Goal: Information Seeking & Learning: Learn about a topic

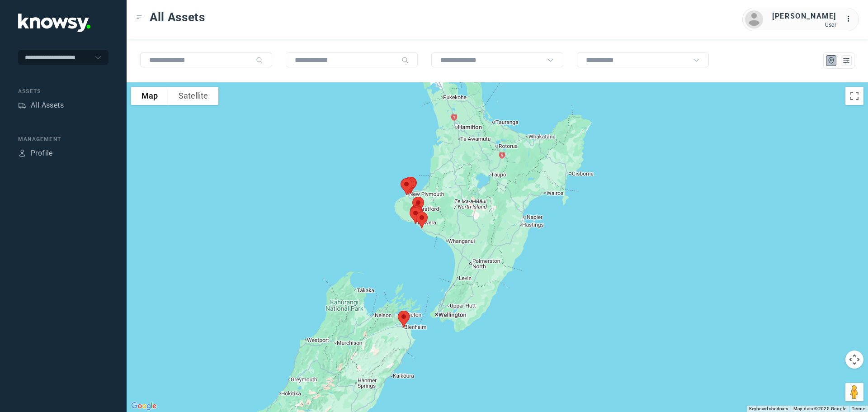
drag, startPoint x: 433, startPoint y: 241, endPoint x: 431, endPoint y: 255, distance: 13.7
click at [431, 255] on div at bounding box center [498, 247] width 742 height 330
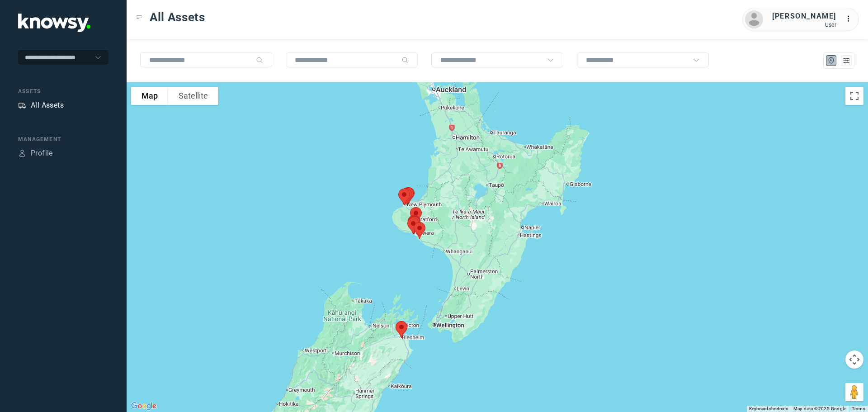
click at [39, 104] on div "All Assets" at bounding box center [47, 105] width 33 height 11
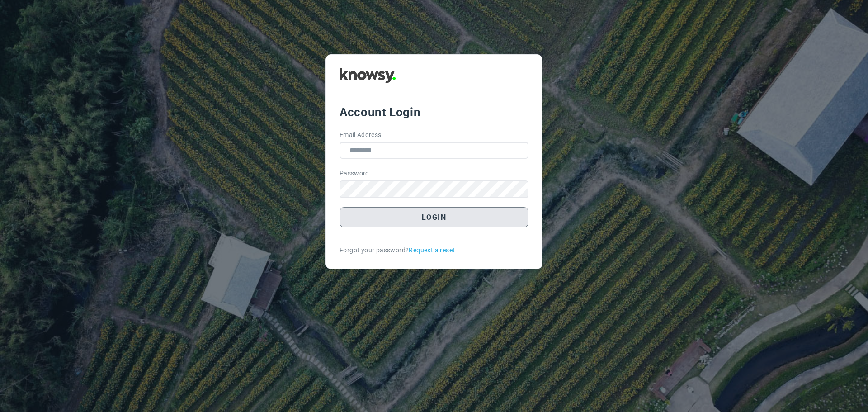
type input "**********"
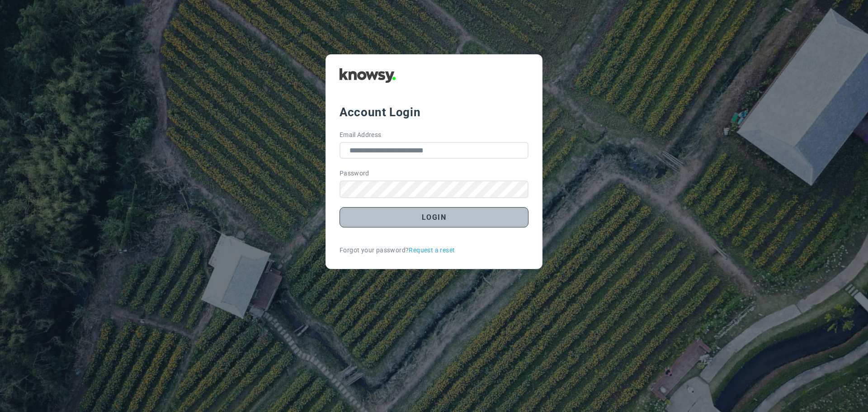
click at [434, 217] on button "Login" at bounding box center [434, 217] width 189 height 20
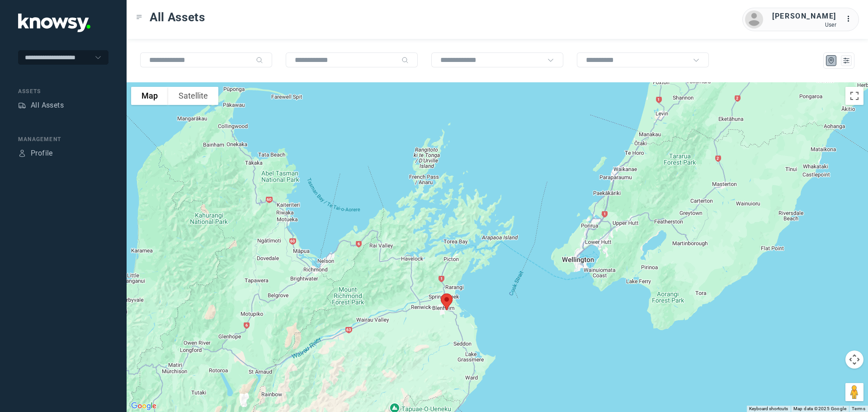
drag, startPoint x: 492, startPoint y: 378, endPoint x: 458, endPoint y: 274, distance: 109.2
click at [458, 275] on div at bounding box center [498, 247] width 742 height 330
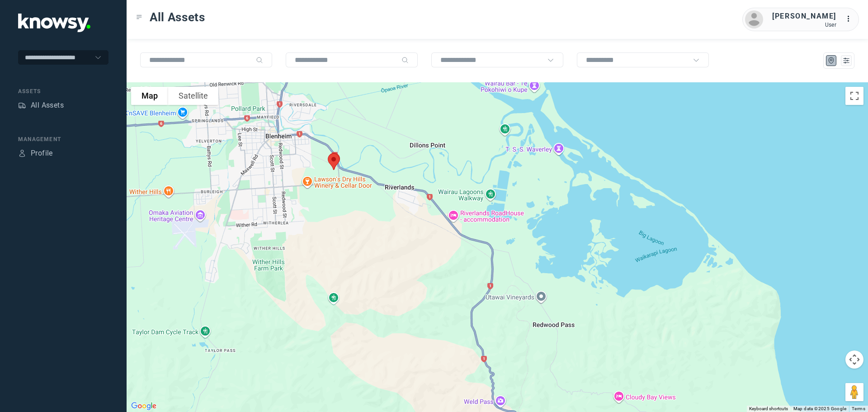
drag, startPoint x: 325, startPoint y: 196, endPoint x: 338, endPoint y: 222, distance: 29.1
click at [338, 222] on div at bounding box center [498, 247] width 742 height 330
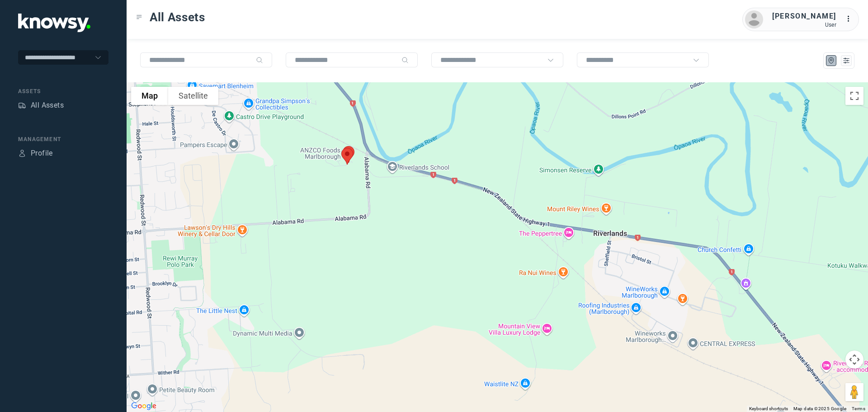
drag, startPoint x: 335, startPoint y: 132, endPoint x: 345, endPoint y: 213, distance: 81.6
click at [345, 213] on div at bounding box center [498, 247] width 742 height 330
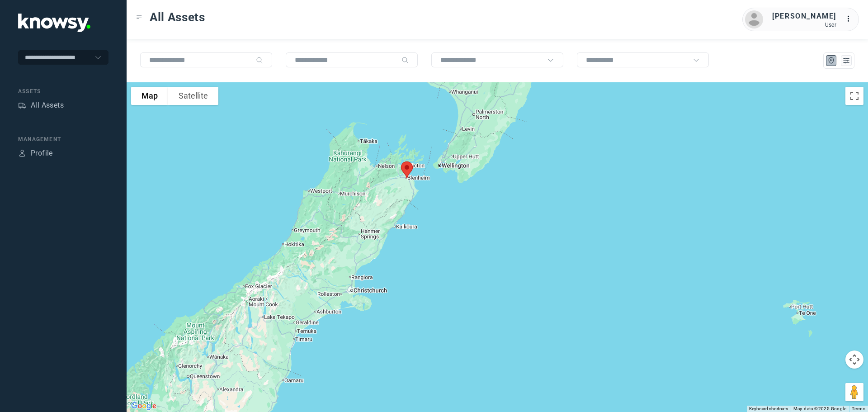
drag, startPoint x: 430, startPoint y: 112, endPoint x: 444, endPoint y: 240, distance: 129.3
click at [444, 240] on div at bounding box center [498, 247] width 742 height 330
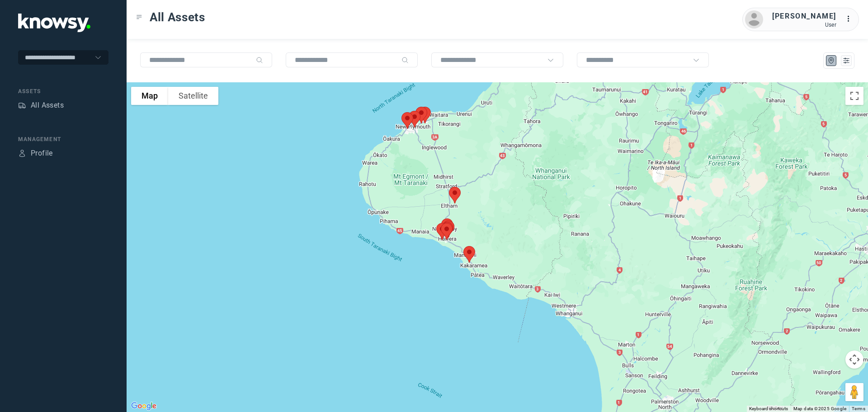
drag, startPoint x: 388, startPoint y: 144, endPoint x: 453, endPoint y: 190, distance: 79.2
click at [453, 189] on div at bounding box center [498, 247] width 742 height 330
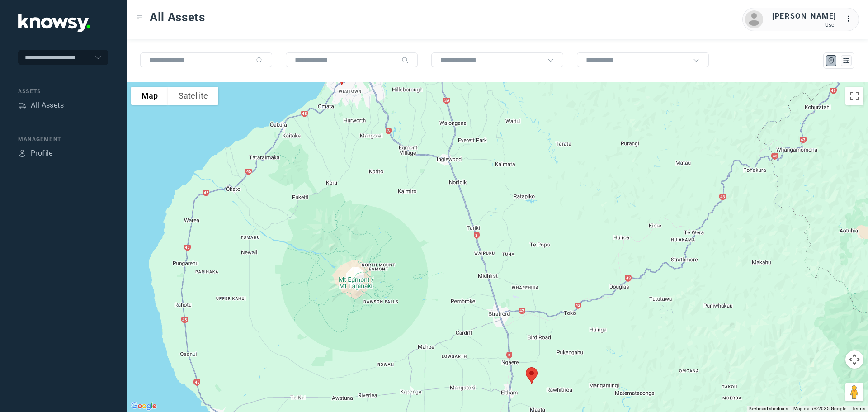
drag, startPoint x: 417, startPoint y: 164, endPoint x: 367, endPoint y: 356, distance: 198.2
click at [367, 356] on div at bounding box center [498, 247] width 742 height 330
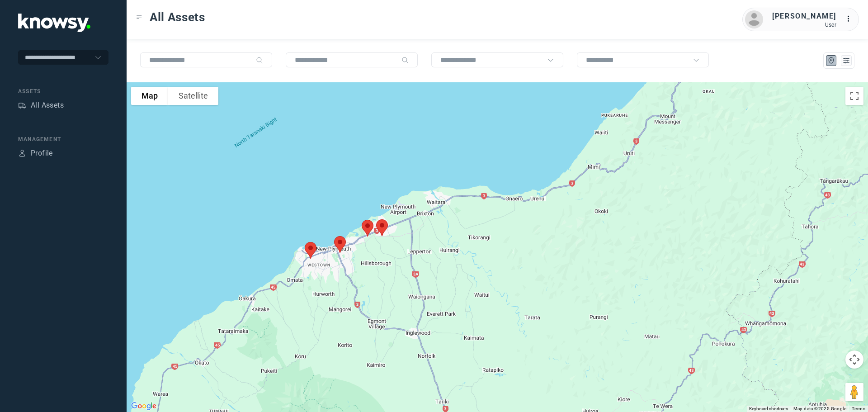
drag, startPoint x: 396, startPoint y: 295, endPoint x: 399, endPoint y: 315, distance: 19.7
click at [399, 315] on div at bounding box center [498, 247] width 742 height 330
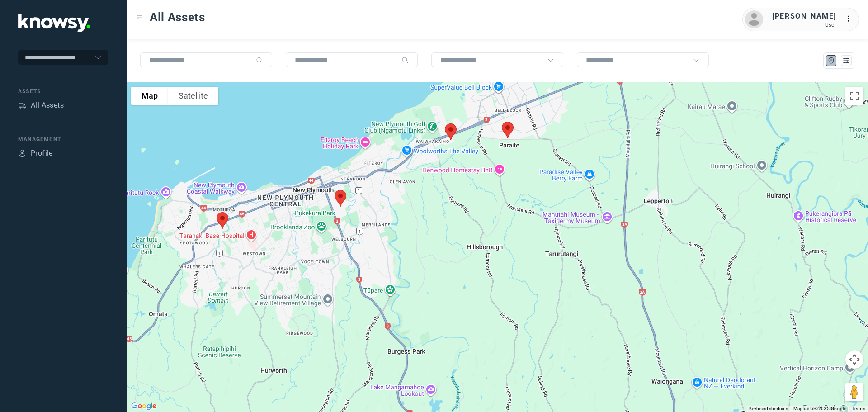
drag, startPoint x: 400, startPoint y: 279, endPoint x: 456, endPoint y: 262, distance: 59.2
click at [456, 262] on div at bounding box center [498, 247] width 742 height 330
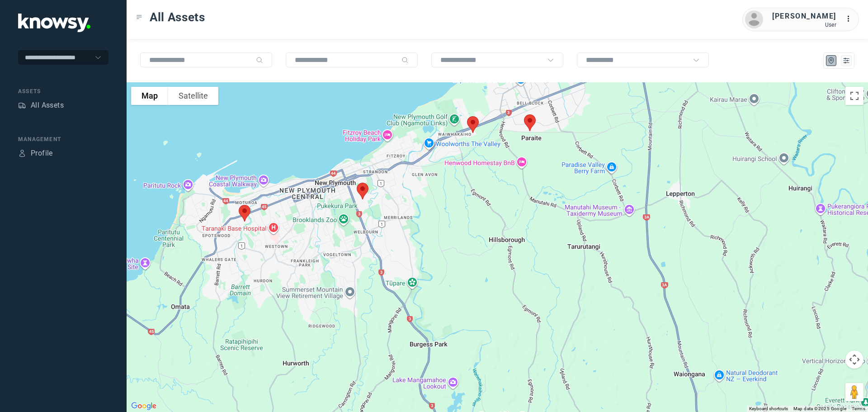
click at [247, 210] on img at bounding box center [244, 213] width 19 height 24
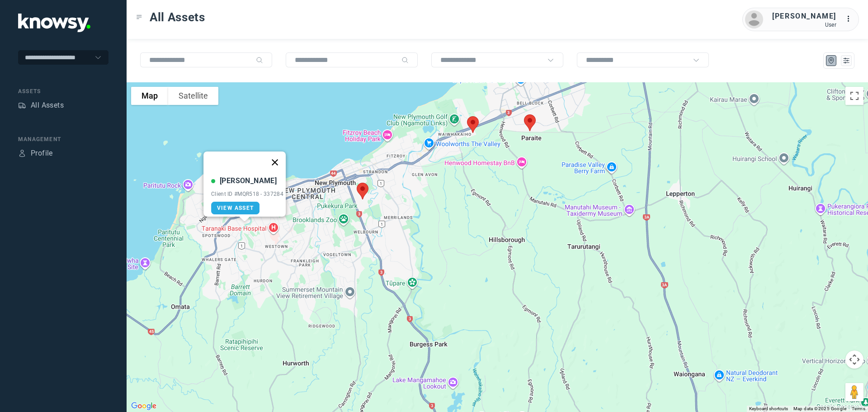
click at [277, 154] on button "Close" at bounding box center [275, 162] width 22 height 22
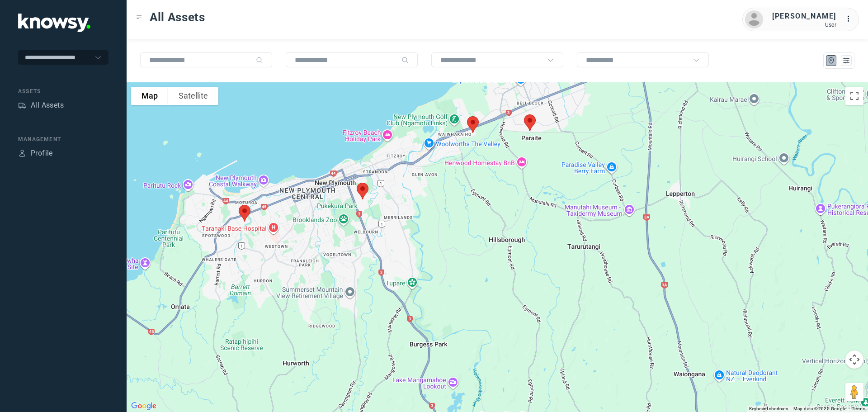
click at [363, 190] on img at bounding box center [362, 191] width 19 height 24
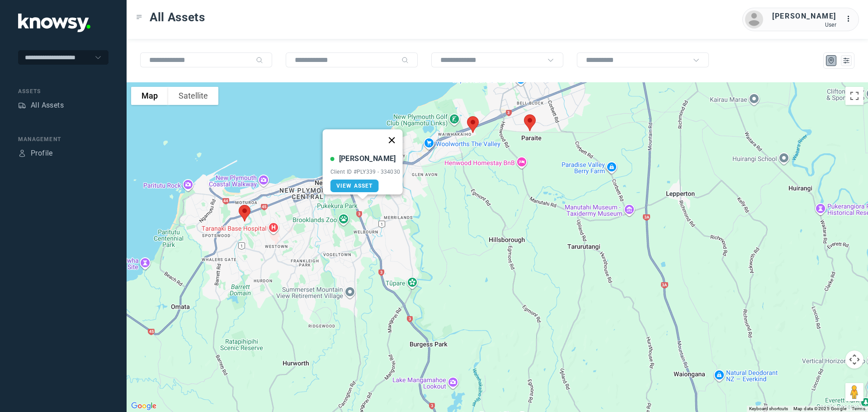
click at [396, 137] on button "Close" at bounding box center [392, 140] width 22 height 22
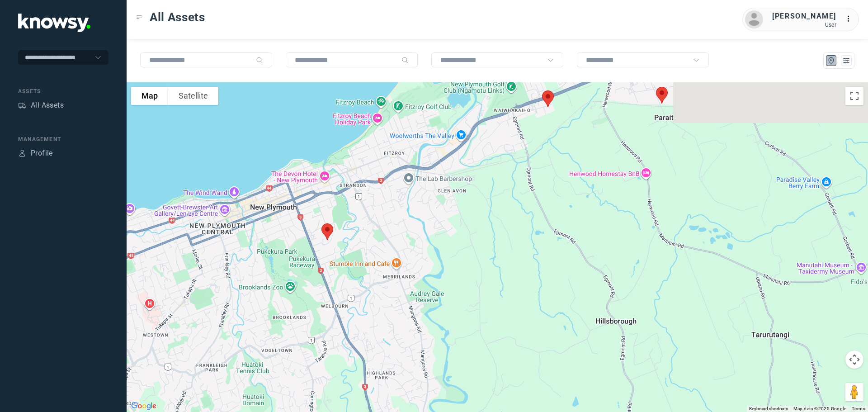
drag, startPoint x: 388, startPoint y: 204, endPoint x: 342, endPoint y: 300, distance: 106.6
click at [342, 300] on div at bounding box center [498, 247] width 742 height 330
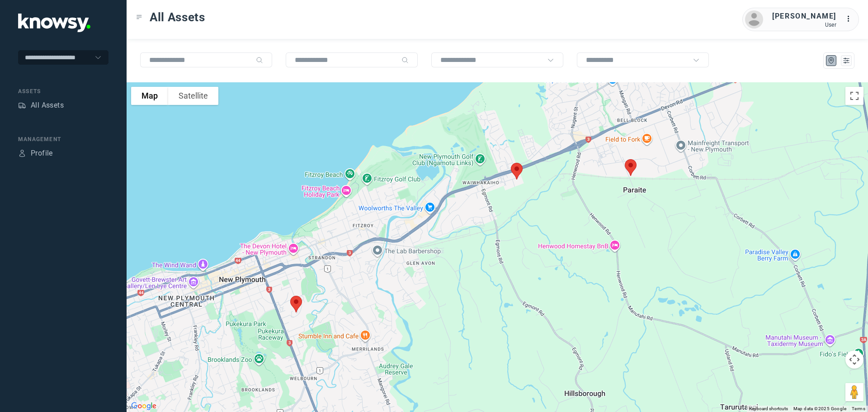
click at [516, 167] on img at bounding box center [516, 171] width 19 height 24
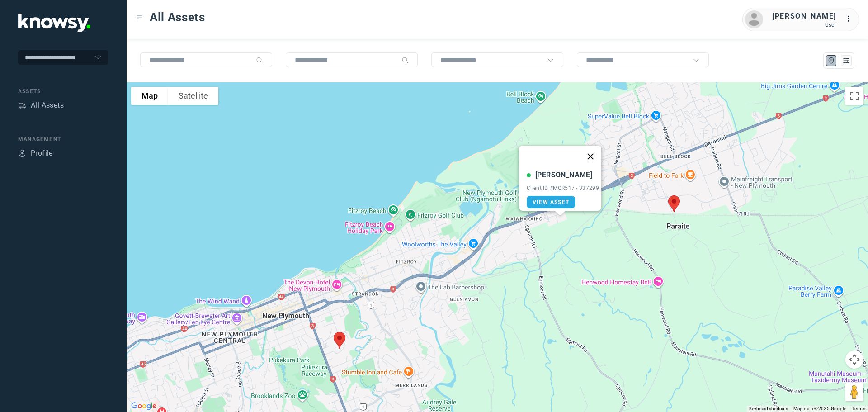
click at [595, 152] on button "Close" at bounding box center [591, 157] width 22 height 22
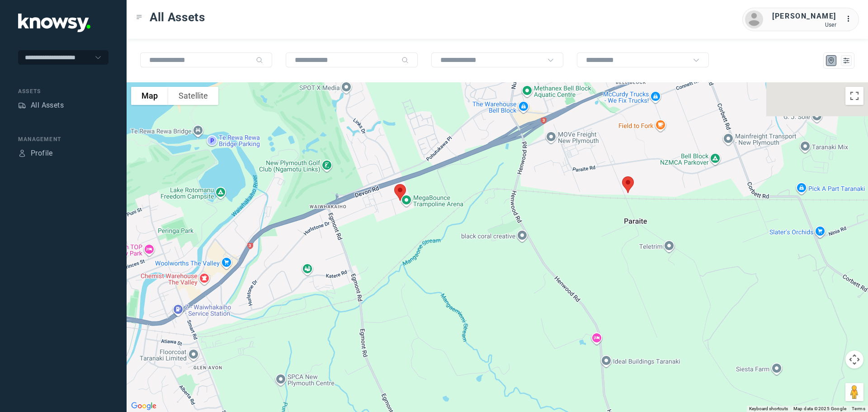
drag, startPoint x: 680, startPoint y: 244, endPoint x: 567, endPoint y: 312, distance: 131.8
click at [567, 325] on div at bounding box center [498, 247] width 742 height 330
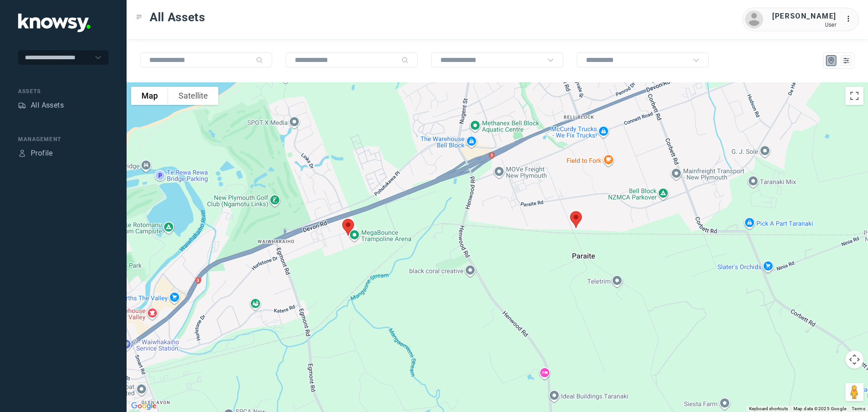
click at [577, 221] on img at bounding box center [576, 220] width 19 height 24
click at [606, 161] on button "Close" at bounding box center [606, 169] width 22 height 22
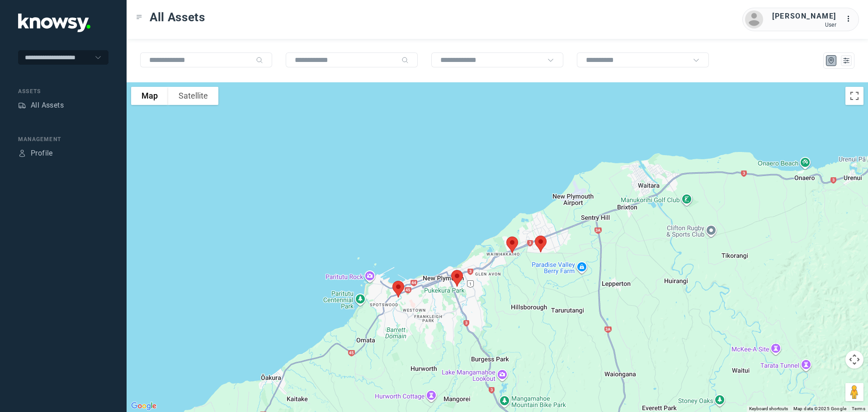
drag, startPoint x: 511, startPoint y: 304, endPoint x: 557, endPoint y: 174, distance: 138.4
click at [557, 174] on div "To navigate, press the arrow keys." at bounding box center [498, 247] width 742 height 330
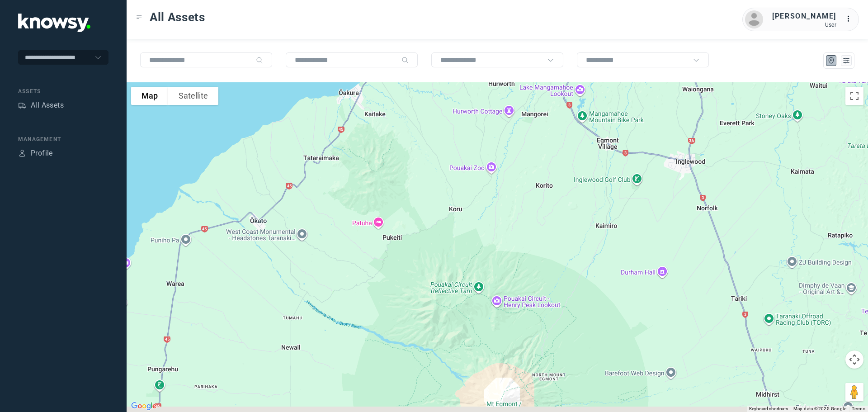
drag, startPoint x: 544, startPoint y: 194, endPoint x: 534, endPoint y: 139, distance: 56.1
click at [534, 139] on div at bounding box center [498, 247] width 742 height 330
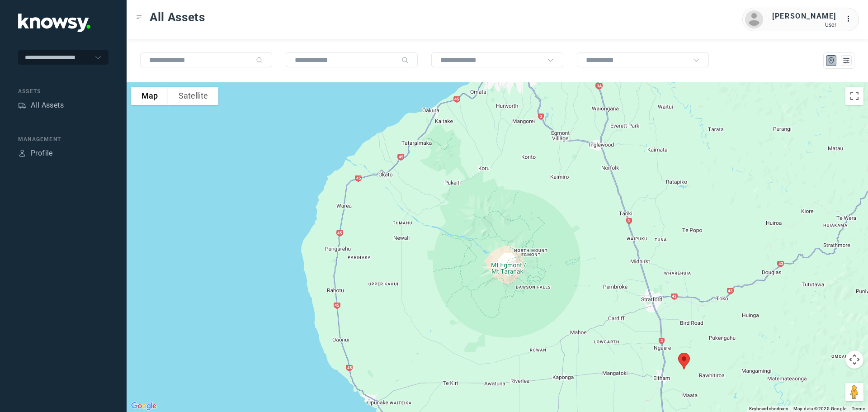
drag, startPoint x: 597, startPoint y: 303, endPoint x: 552, endPoint y: 189, distance: 122.6
click at [552, 192] on div at bounding box center [498, 247] width 742 height 330
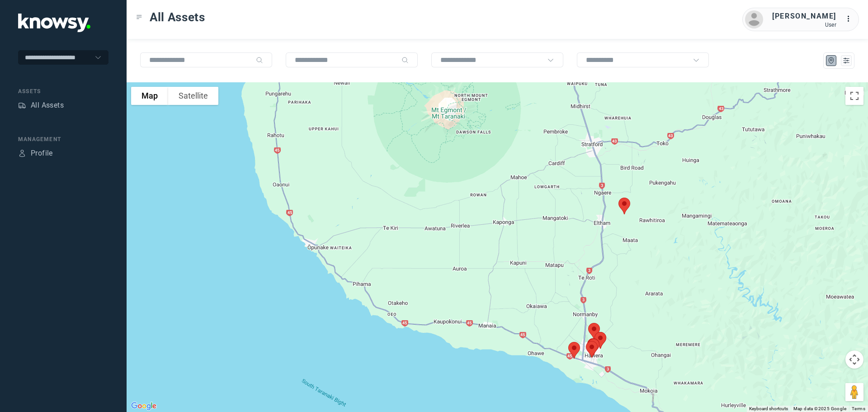
drag, startPoint x: 579, startPoint y: 231, endPoint x: 570, endPoint y: 191, distance: 40.4
click at [570, 193] on div at bounding box center [498, 247] width 742 height 330
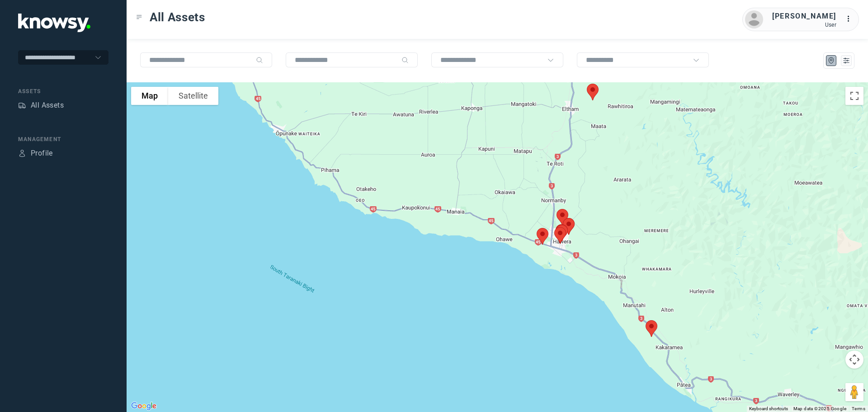
click at [652, 327] on img at bounding box center [651, 329] width 19 height 24
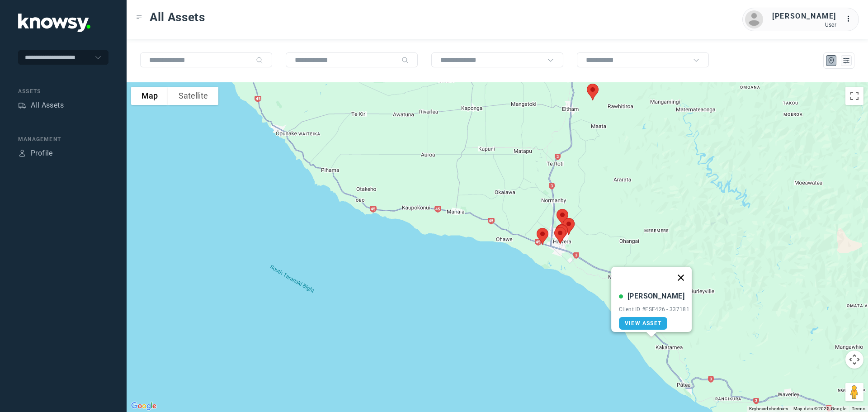
click at [687, 272] on button "Close" at bounding box center [681, 278] width 22 height 22
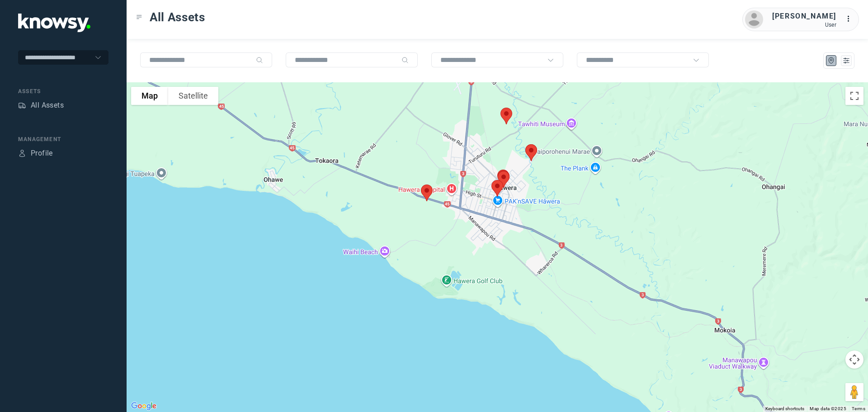
drag, startPoint x: 586, startPoint y: 173, endPoint x: 552, endPoint y: 212, distance: 51.6
click at [590, 215] on div at bounding box center [498, 247] width 742 height 330
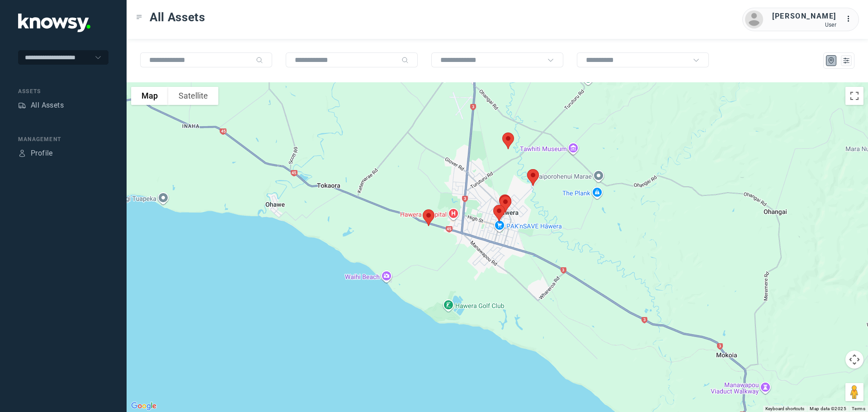
click at [425, 217] on img at bounding box center [428, 218] width 19 height 24
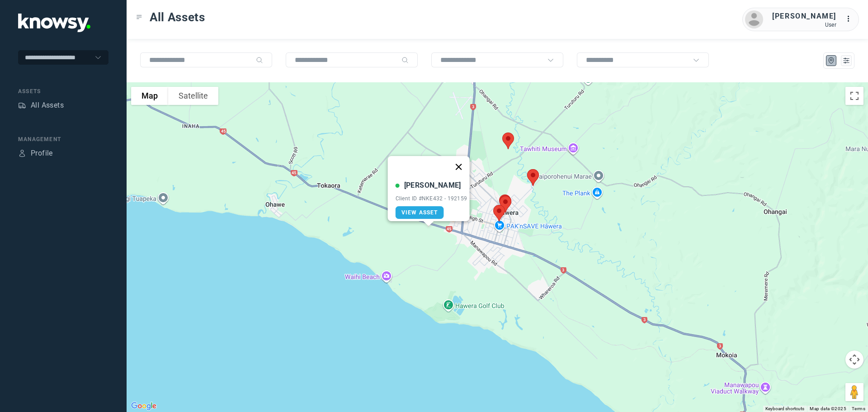
click at [459, 162] on button "Close" at bounding box center [459, 167] width 22 height 22
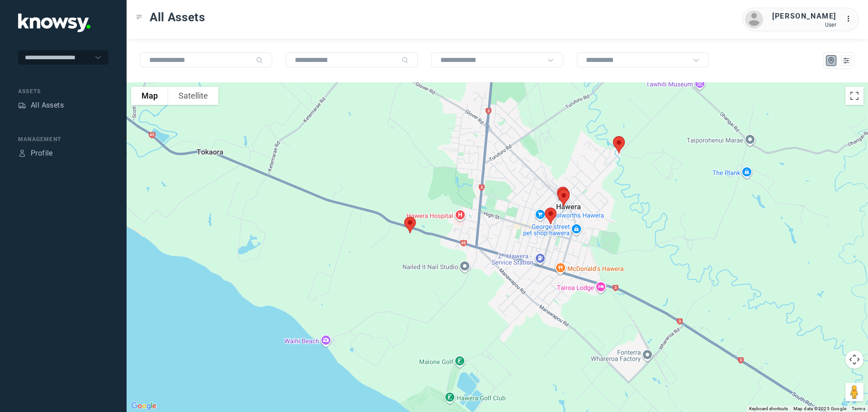
drag, startPoint x: 613, startPoint y: 205, endPoint x: 597, endPoint y: 255, distance: 52.1
click at [597, 255] on div "To navigate, press the arrow keys." at bounding box center [498, 247] width 742 height 330
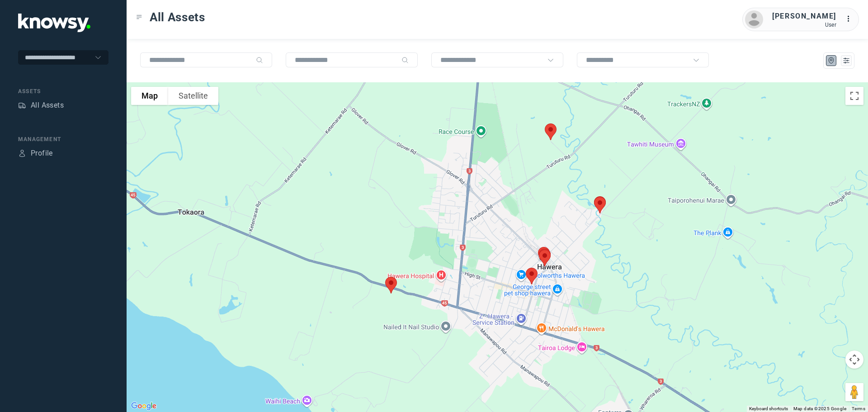
click at [548, 131] on img at bounding box center [550, 132] width 19 height 24
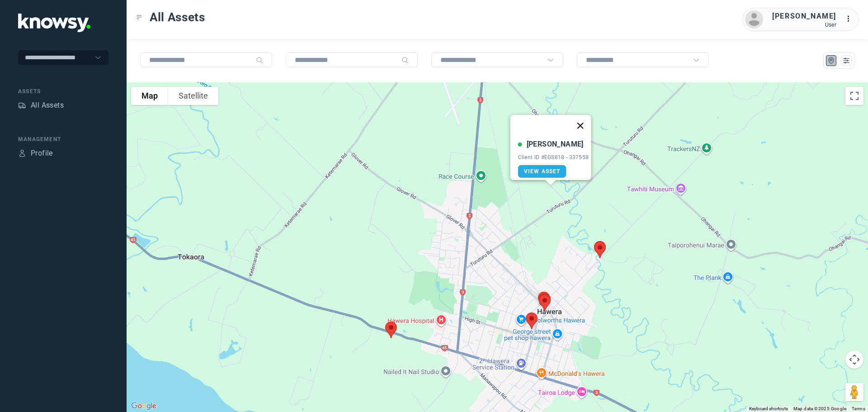
click at [582, 119] on button "Close" at bounding box center [580, 126] width 22 height 22
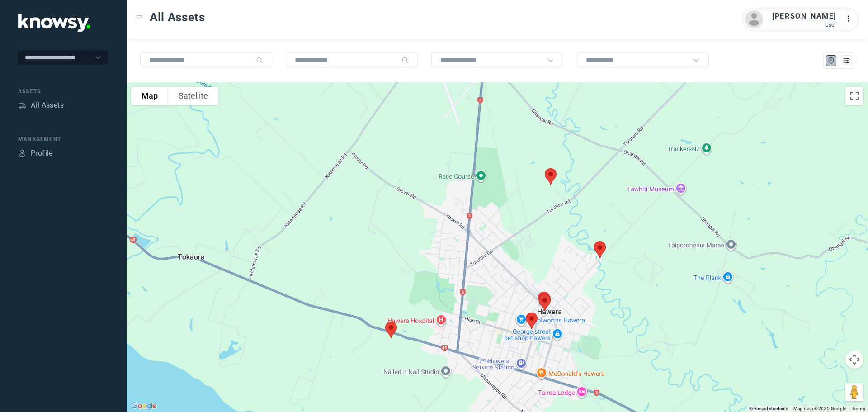
click at [596, 249] on img at bounding box center [600, 250] width 19 height 24
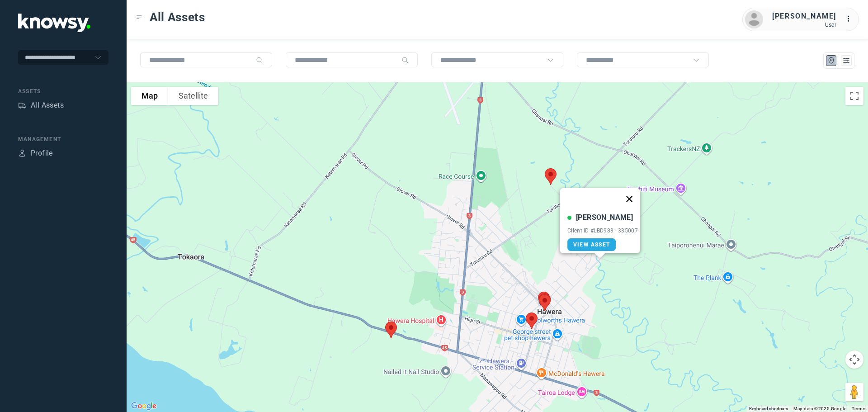
click at [631, 195] on button "Close" at bounding box center [630, 199] width 22 height 22
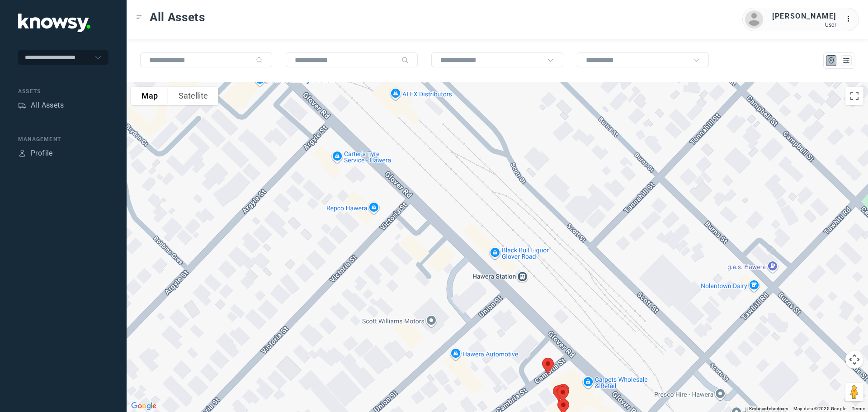
click at [548, 364] on img at bounding box center [548, 366] width 19 height 24
click at [578, 309] on button "Close" at bounding box center [577, 315] width 22 height 22
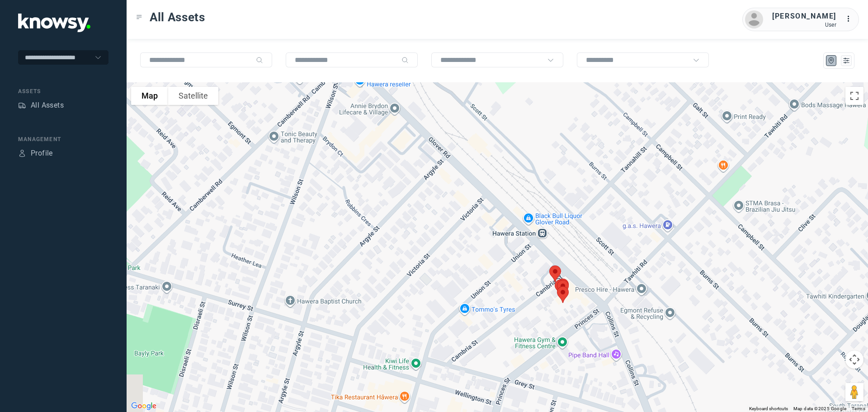
drag, startPoint x: 531, startPoint y: 357, endPoint x: 527, endPoint y: 278, distance: 78.8
click at [527, 278] on div at bounding box center [498, 247] width 742 height 330
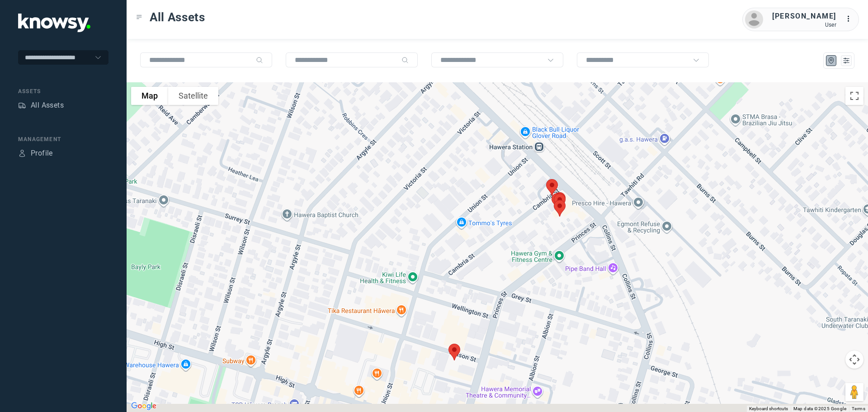
drag, startPoint x: 512, startPoint y: 312, endPoint x: 497, endPoint y: 227, distance: 86.8
click at [497, 227] on div at bounding box center [498, 247] width 742 height 330
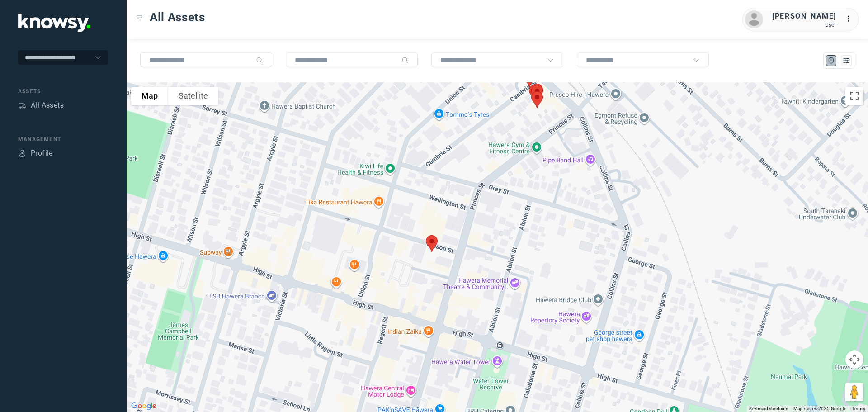
click at [431, 240] on img at bounding box center [431, 244] width 19 height 24
click at [462, 187] on button "Close" at bounding box center [461, 193] width 22 height 22
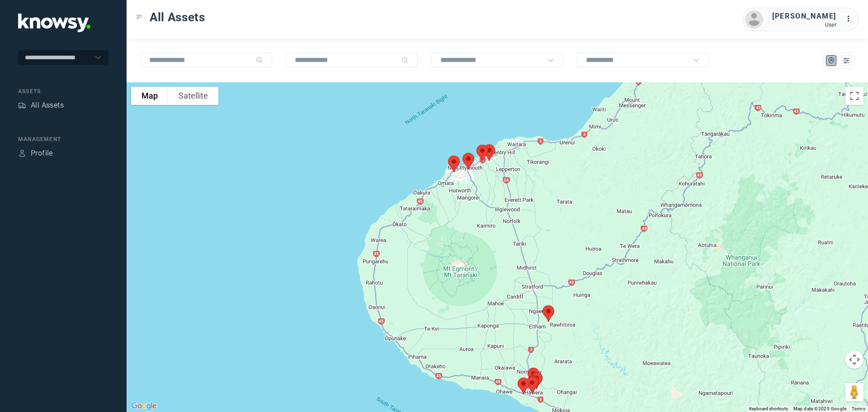
drag, startPoint x: 463, startPoint y: 158, endPoint x: 494, endPoint y: 313, distance: 158.6
click at [494, 314] on div at bounding box center [498, 247] width 742 height 330
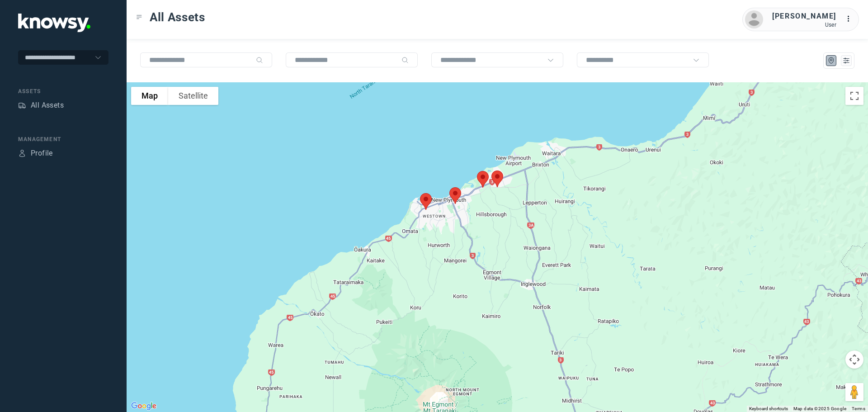
drag, startPoint x: 496, startPoint y: 176, endPoint x: 471, endPoint y: 233, distance: 62.3
click at [478, 231] on div at bounding box center [498, 247] width 742 height 330
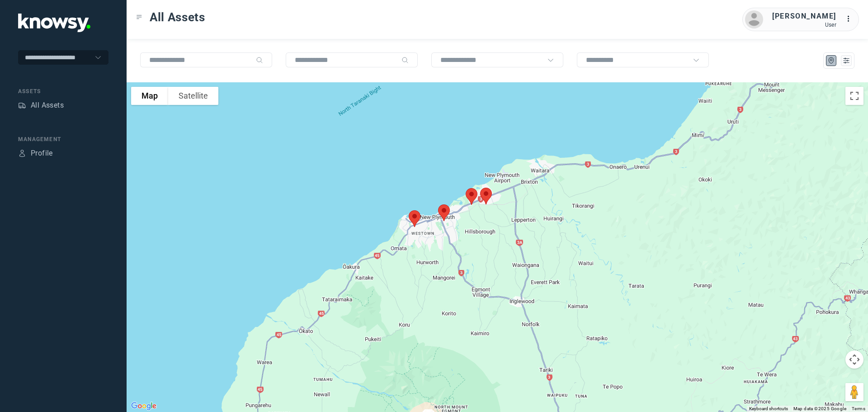
click at [470, 196] on img at bounding box center [471, 196] width 19 height 24
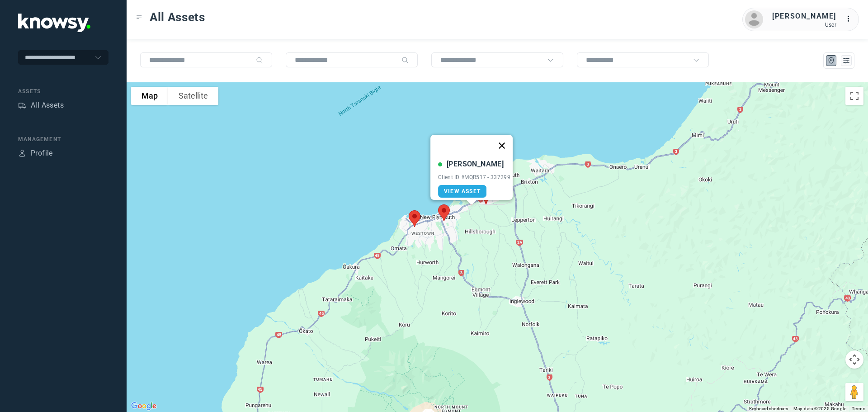
click at [502, 139] on button "Close" at bounding box center [502, 146] width 22 height 22
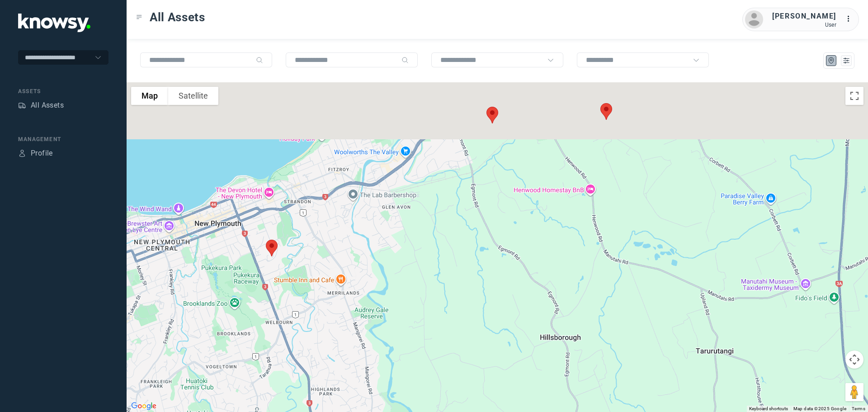
drag, startPoint x: 463, startPoint y: 173, endPoint x: 461, endPoint y: 333, distance: 160.1
click at [461, 333] on div at bounding box center [498, 247] width 742 height 330
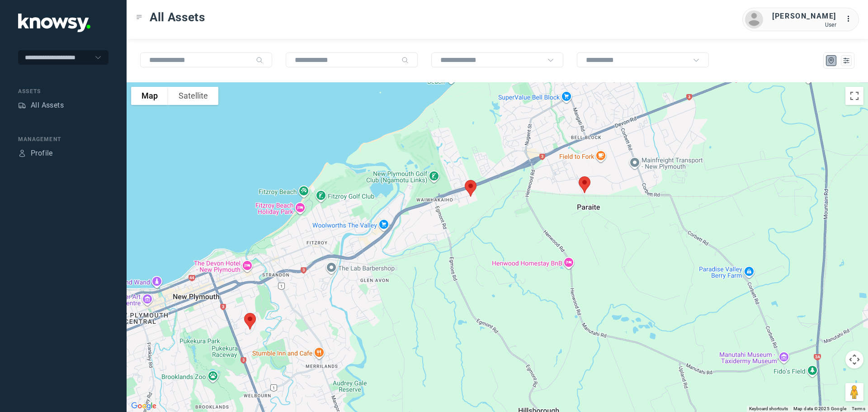
click at [472, 184] on img at bounding box center [470, 188] width 19 height 24
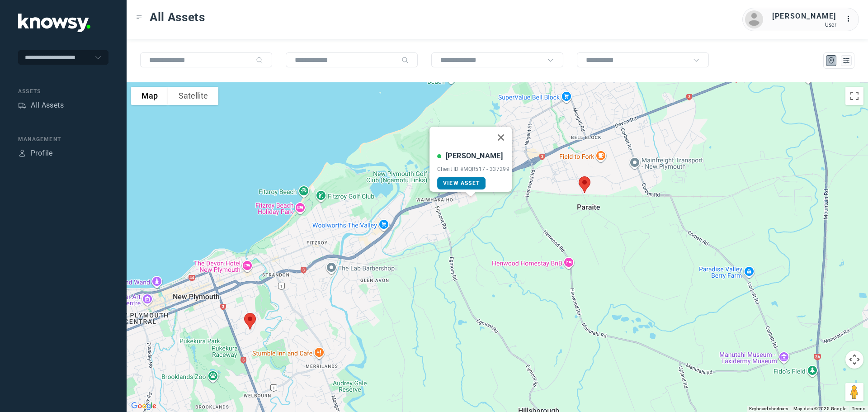
click at [454, 180] on span "View Asset" at bounding box center [461, 183] width 37 height 6
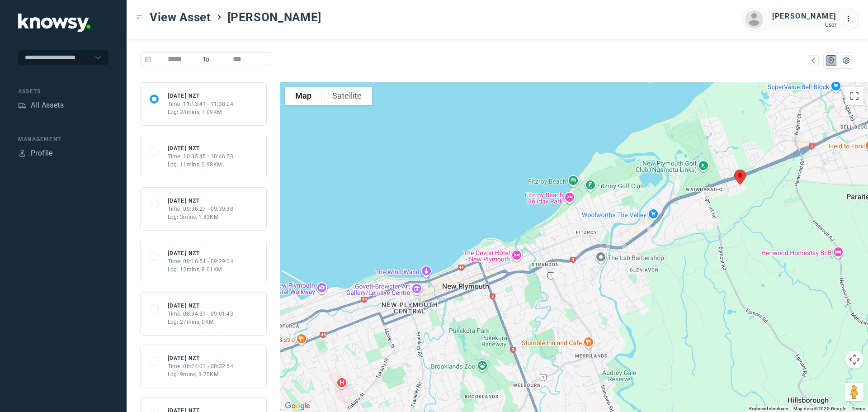
click at [153, 99] on span at bounding box center [154, 99] width 9 height 9
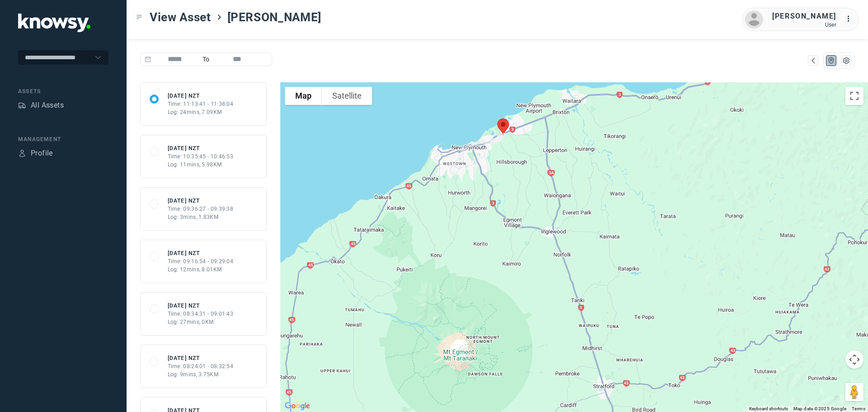
click at [189, 153] on div "Time: 10:35:45 - 10:46:53" at bounding box center [201, 156] width 66 height 8
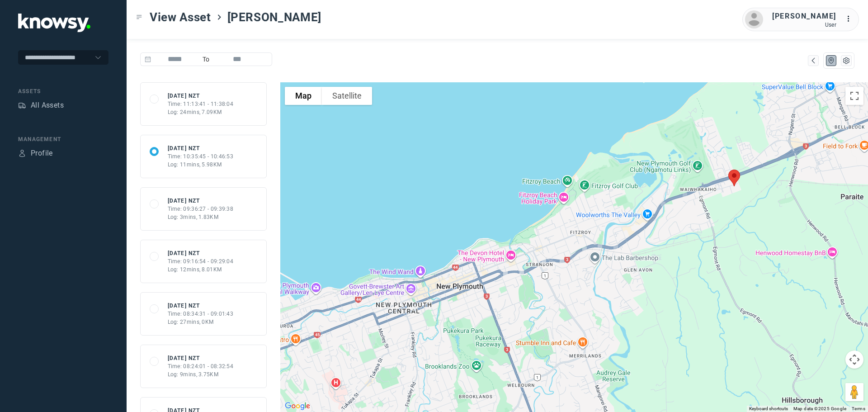
click at [152, 151] on span at bounding box center [154, 151] width 9 height 9
click at [50, 105] on div "All Assets" at bounding box center [47, 105] width 33 height 11
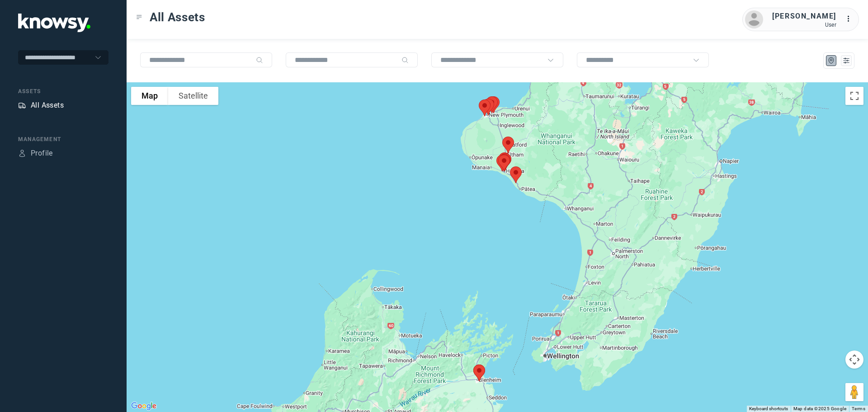
click at [48, 103] on div "All Assets" at bounding box center [47, 105] width 33 height 11
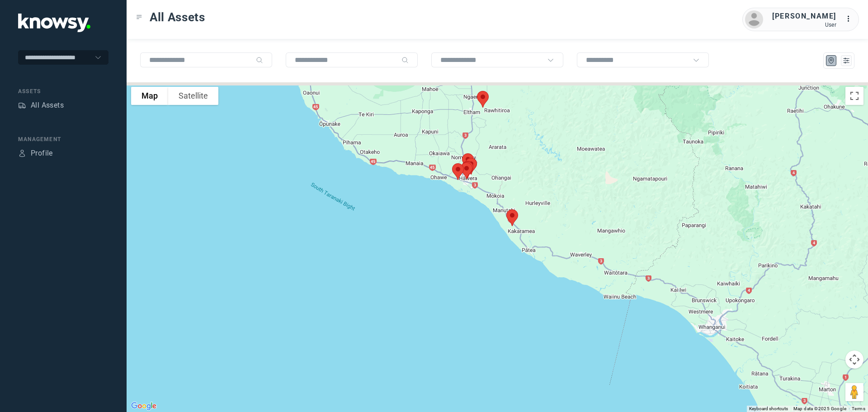
drag, startPoint x: 489, startPoint y: 162, endPoint x: 525, endPoint y: 222, distance: 70.6
click at [525, 222] on div at bounding box center [498, 247] width 742 height 330
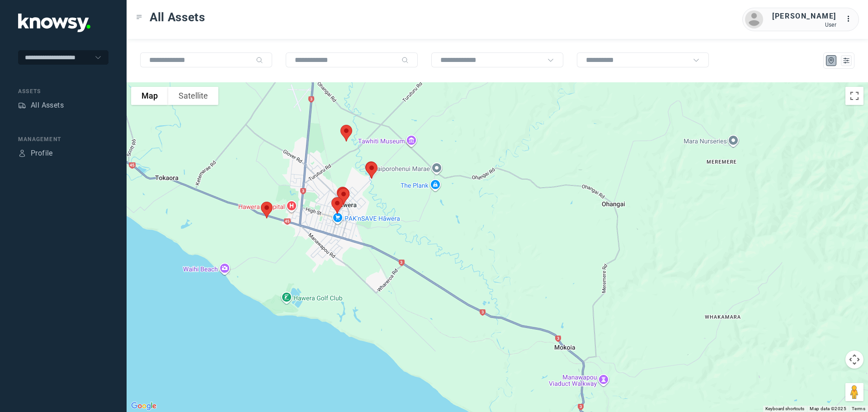
drag, startPoint x: 382, startPoint y: 222, endPoint x: 510, endPoint y: 181, distance: 134.7
click at [510, 181] on div at bounding box center [498, 247] width 742 height 330
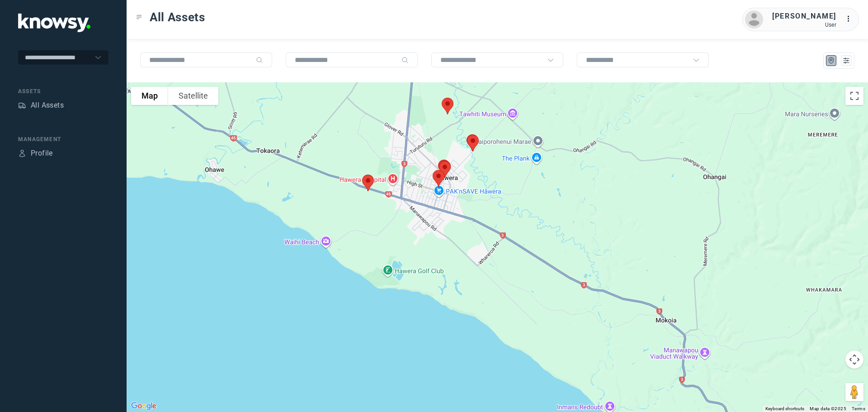
click at [369, 180] on img at bounding box center [368, 183] width 19 height 24
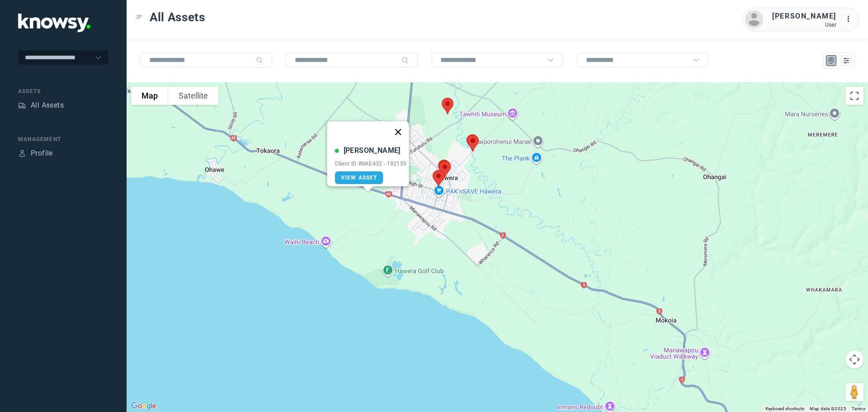
click at [402, 128] on button "Close" at bounding box center [398, 132] width 22 height 22
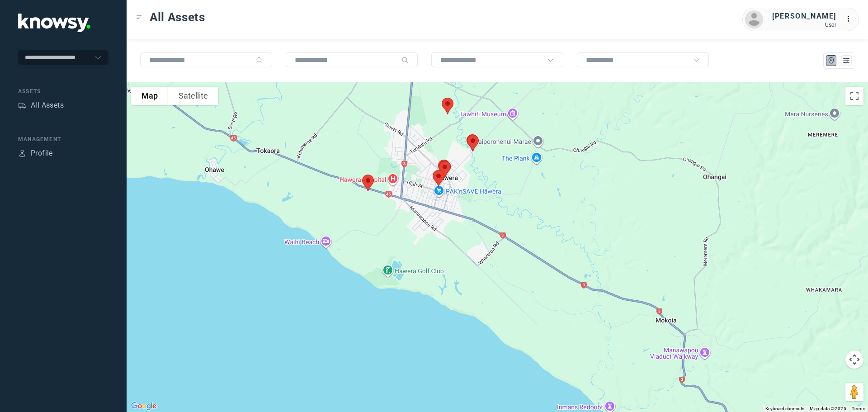
click at [447, 104] on img at bounding box center [447, 106] width 19 height 24
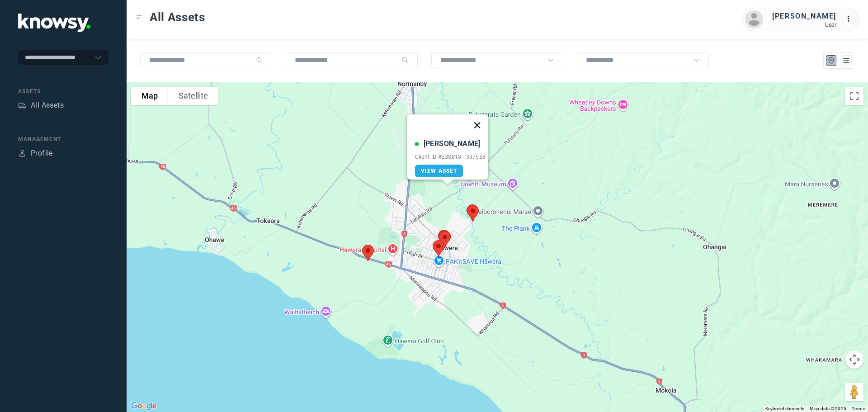
click at [483, 119] on button "Close" at bounding box center [477, 125] width 22 height 22
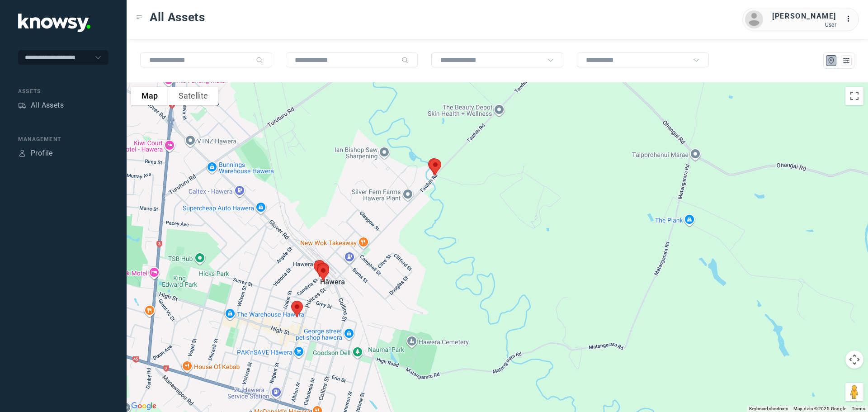
click at [435, 164] on img at bounding box center [435, 167] width 19 height 24
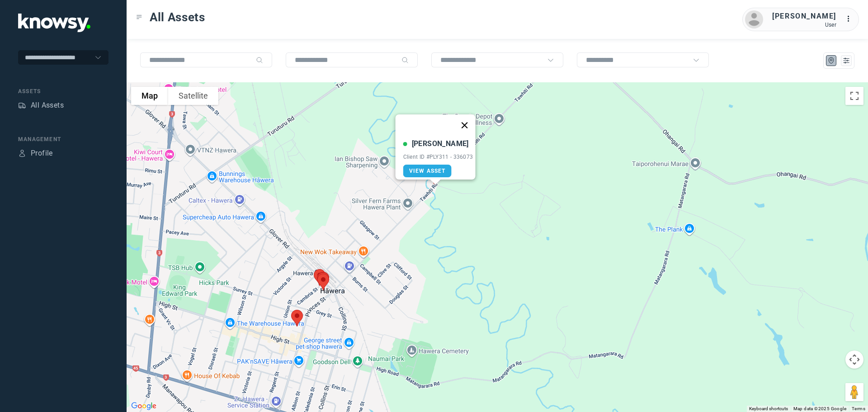
click at [470, 118] on button "Close" at bounding box center [465, 125] width 22 height 22
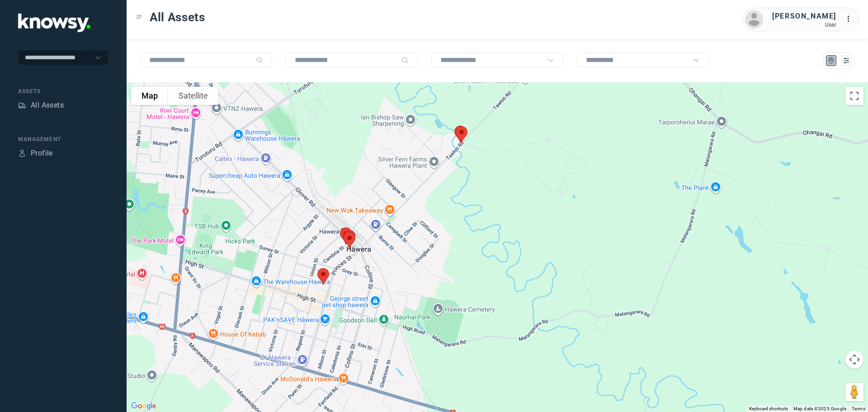
drag, startPoint x: 443, startPoint y: 243, endPoint x: 471, endPoint y: 200, distance: 51.1
click at [471, 200] on div at bounding box center [498, 247] width 742 height 330
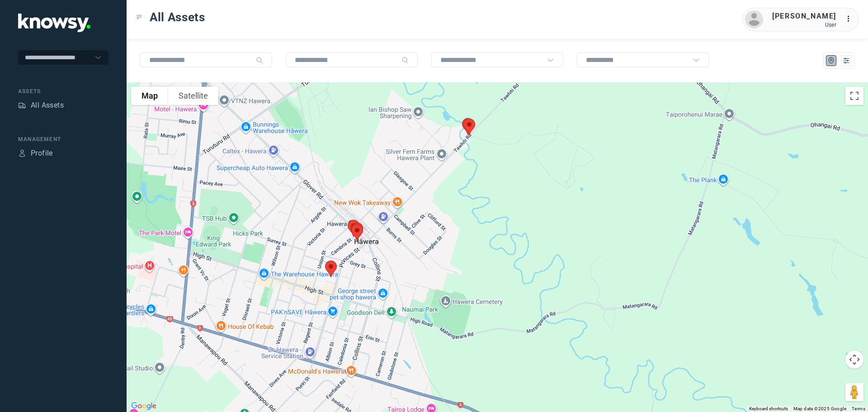
drag, startPoint x: 460, startPoint y: 135, endPoint x: 472, endPoint y: 113, distance: 25.1
click at [472, 115] on img at bounding box center [469, 127] width 19 height 24
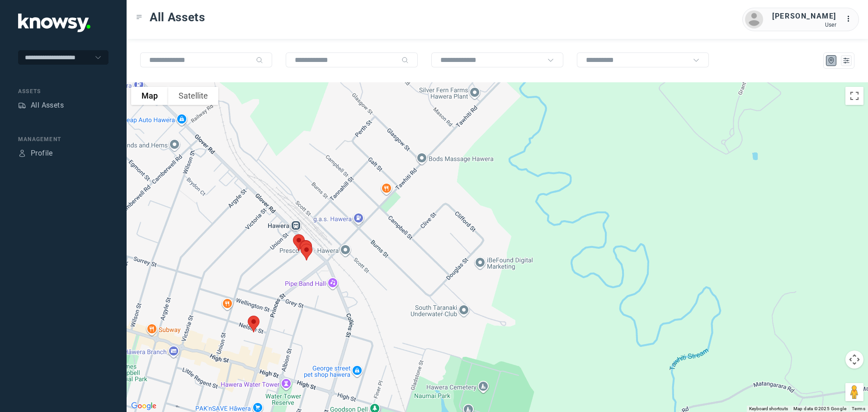
click at [250, 322] on img at bounding box center [253, 324] width 19 height 24
click at [254, 321] on img at bounding box center [253, 324] width 19 height 24
click at [288, 264] on button "Close" at bounding box center [283, 273] width 22 height 22
drag, startPoint x: 331, startPoint y: 263, endPoint x: 336, endPoint y: 250, distance: 14.2
click at [377, 229] on div at bounding box center [498, 247] width 742 height 330
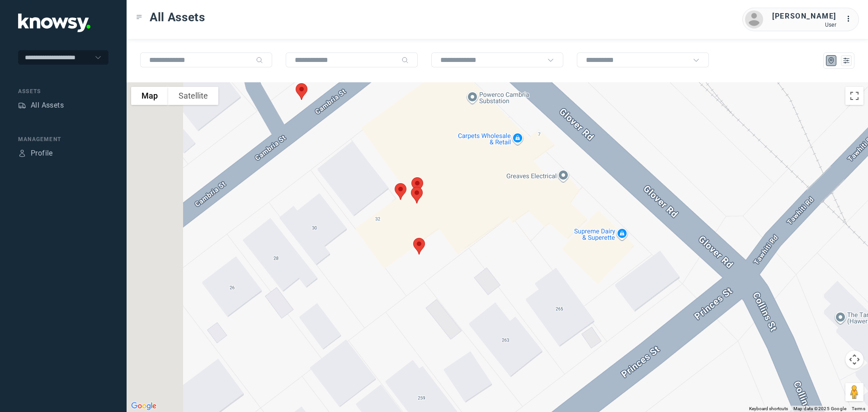
drag, startPoint x: 279, startPoint y: 234, endPoint x: 482, endPoint y: 222, distance: 203.4
click at [485, 219] on div at bounding box center [498, 247] width 742 height 330
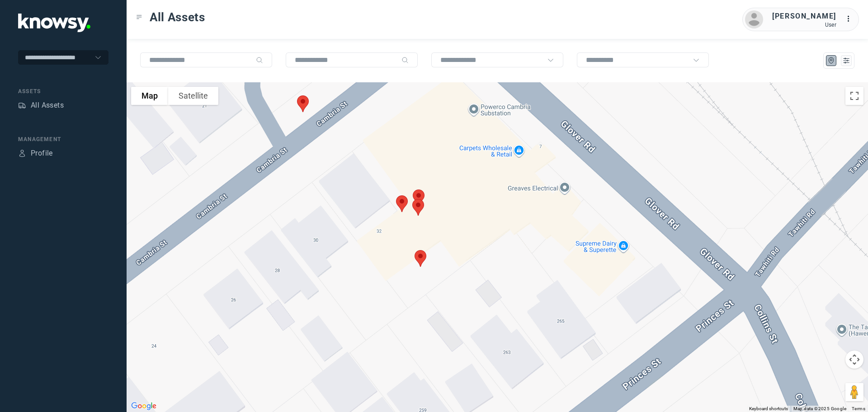
drag, startPoint x: 399, startPoint y: 168, endPoint x: 403, endPoint y: 204, distance: 36.4
click at [403, 204] on div at bounding box center [498, 247] width 742 height 330
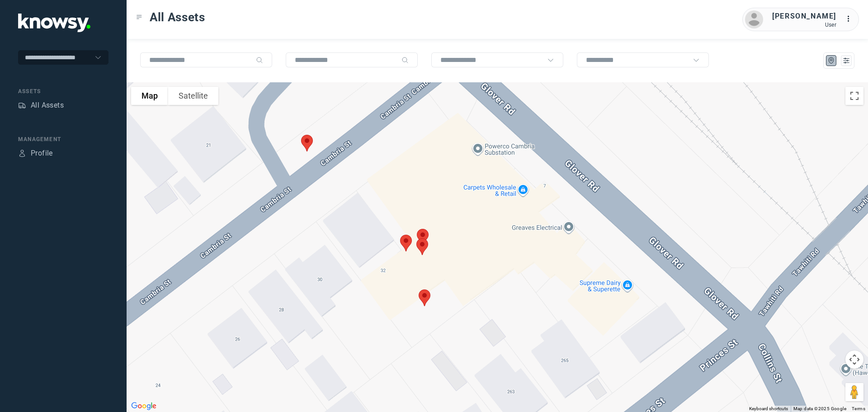
click at [306, 143] on img at bounding box center [307, 143] width 19 height 24
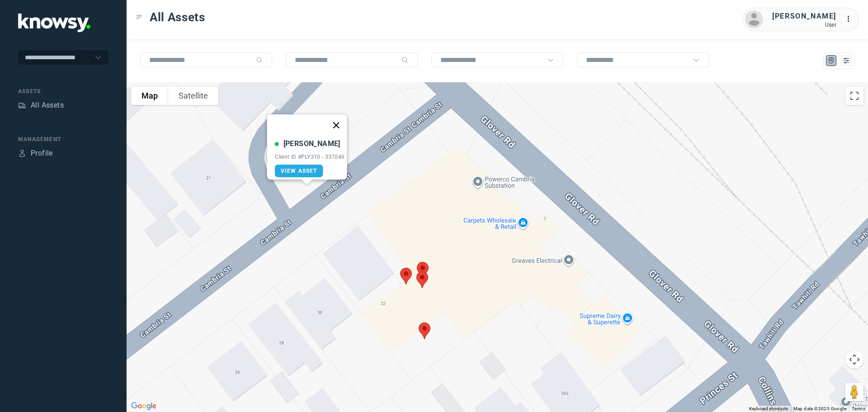
click at [340, 119] on button "Close" at bounding box center [336, 125] width 22 height 22
